Goal: Transaction & Acquisition: Book appointment/travel/reservation

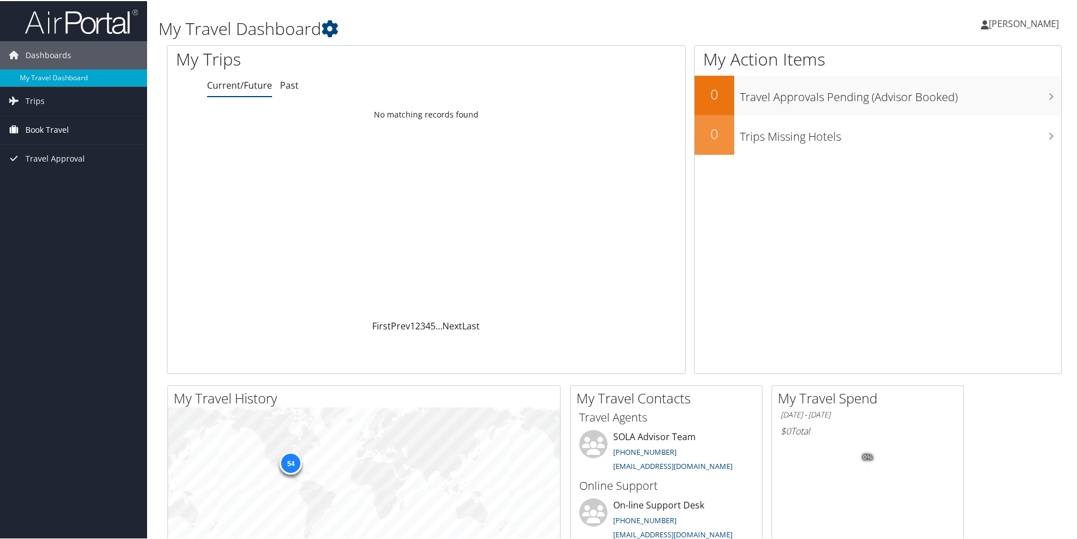
click at [51, 127] on span "Book Travel" at bounding box center [47, 129] width 44 height 28
click at [55, 169] on link "Book/Manage Online Trips" at bounding box center [73, 168] width 147 height 17
